Goal: Transaction & Acquisition: Purchase product/service

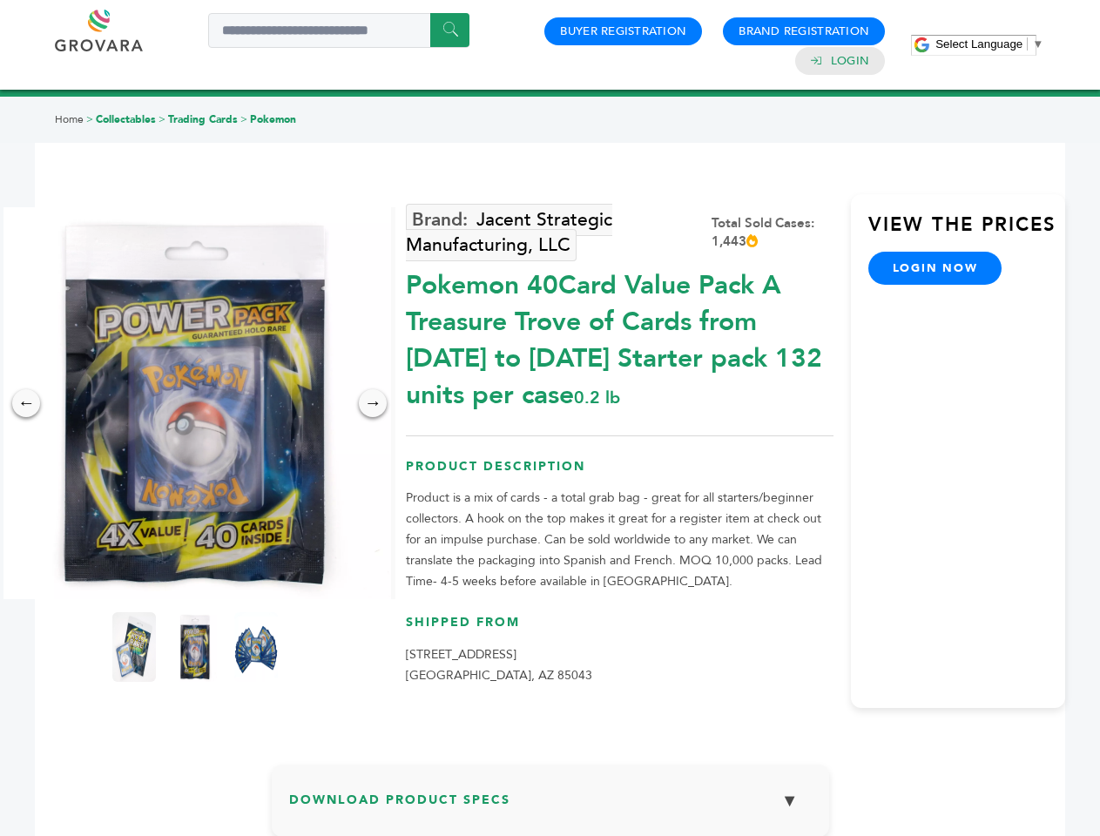
click at [989, 44] on span "Select Language" at bounding box center [978, 43] width 87 height 13
click at [195, 403] on img at bounding box center [195, 403] width 392 height 392
click at [0, 0] on div "×" at bounding box center [0, 0] width 0 height 0
click at [373, 403] on div "→" at bounding box center [373, 403] width 28 height 28
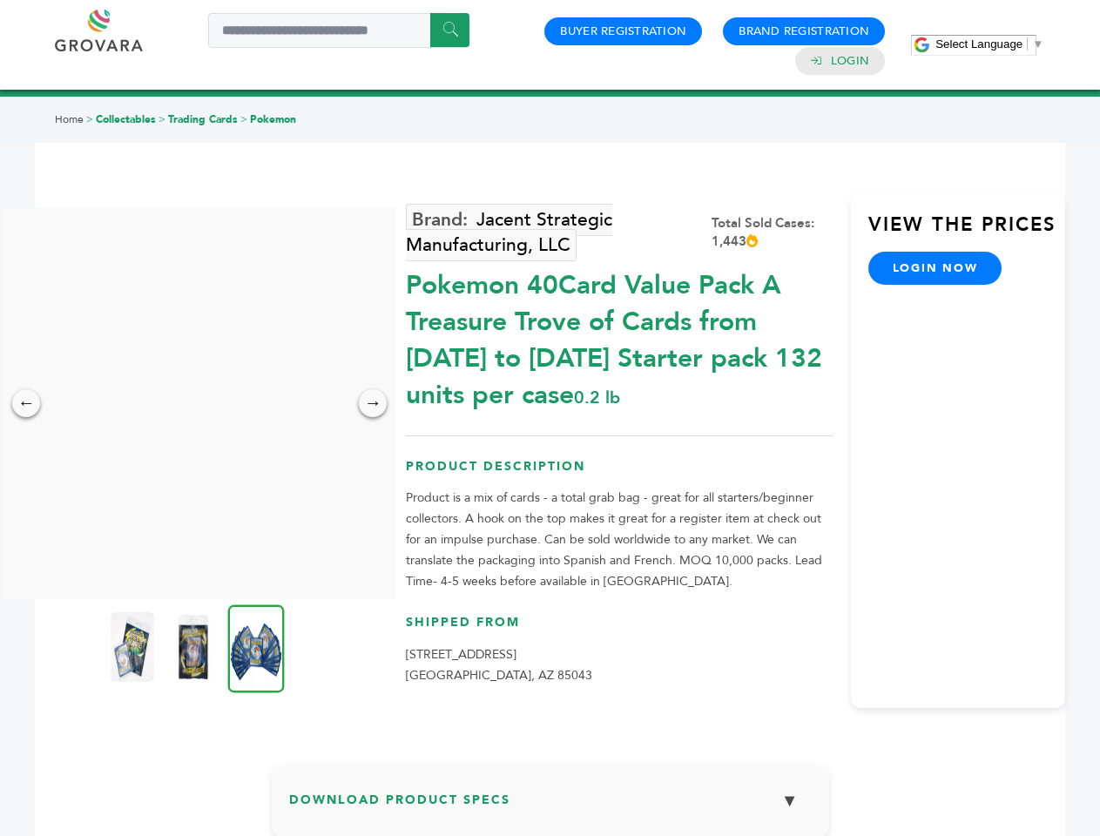
click at [134, 647] on img at bounding box center [133, 647] width 44 height 70
click at [0, 0] on div "×" at bounding box center [0, 0] width 0 height 0
click at [256, 647] on img at bounding box center [256, 648] width 57 height 88
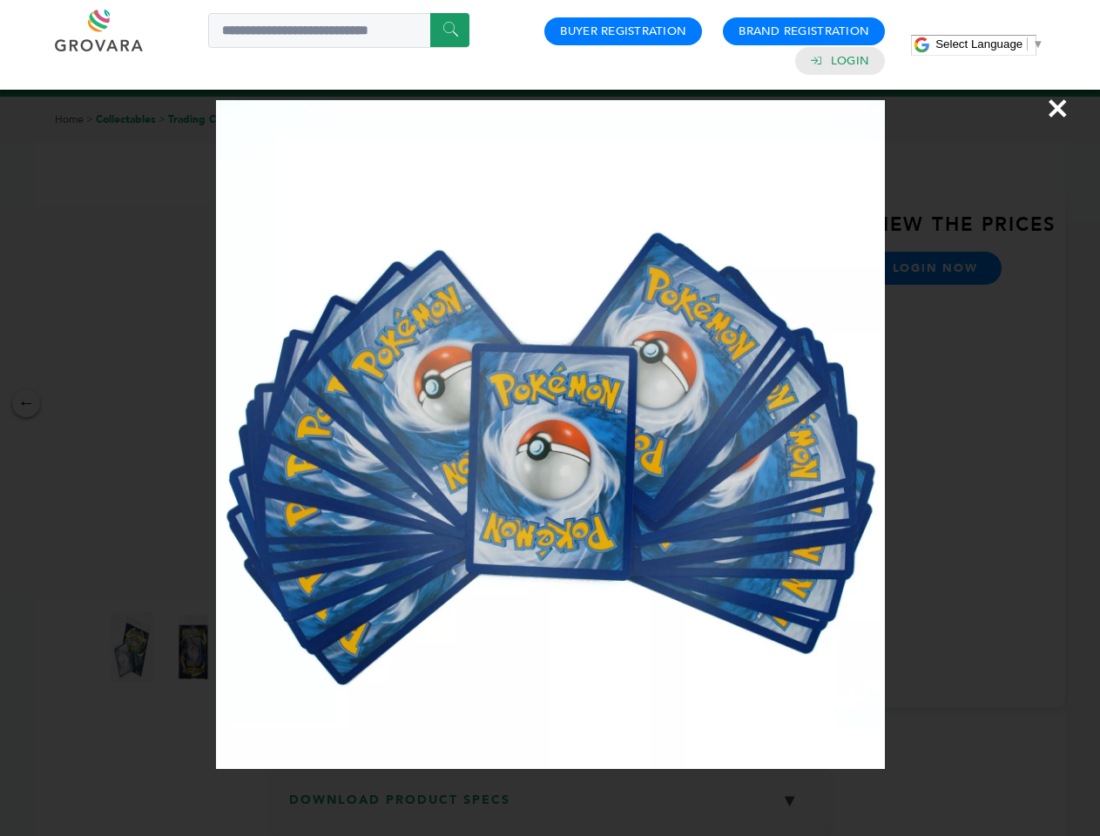
click at [550, 807] on div "×" at bounding box center [550, 418] width 1100 height 836
